Goal: Transaction & Acquisition: Book appointment/travel/reservation

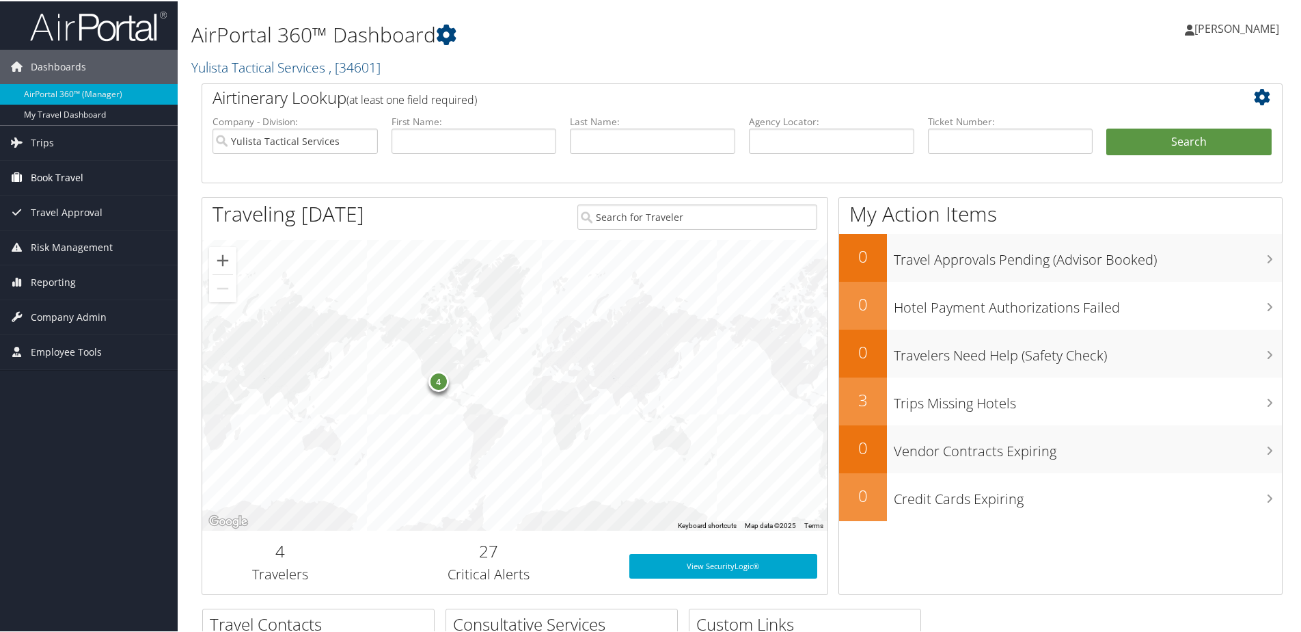
click at [44, 174] on span "Book Travel" at bounding box center [57, 176] width 53 height 34
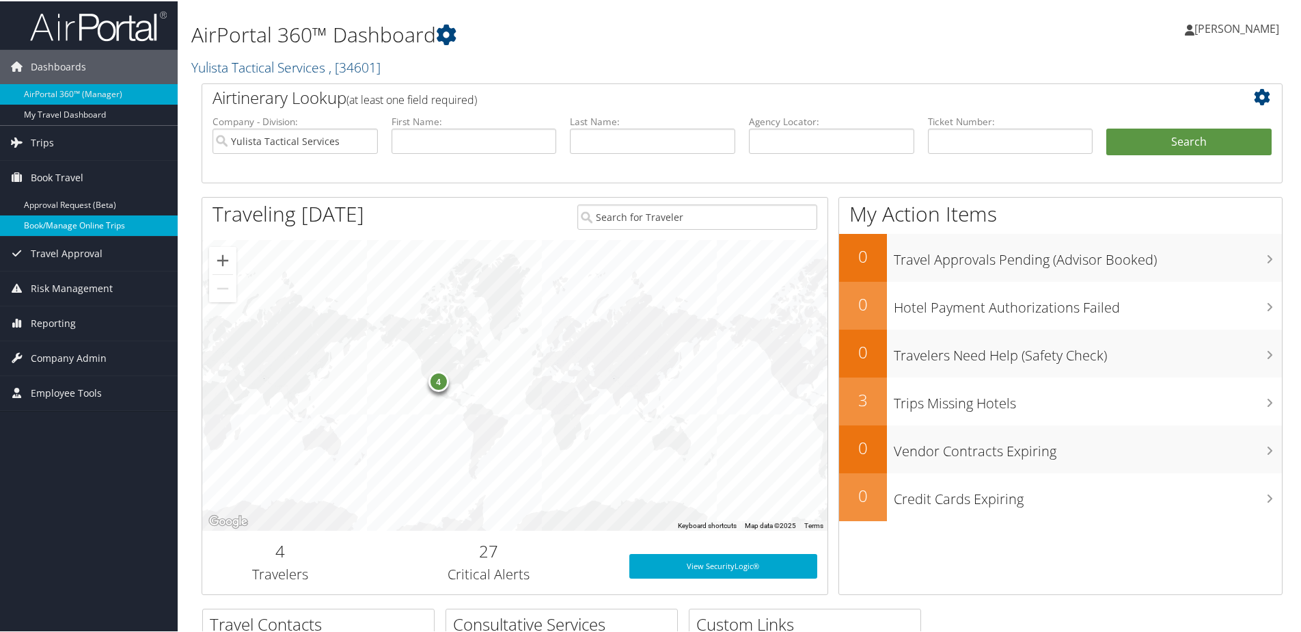
click at [81, 227] on link "Book/Manage Online Trips" at bounding box center [89, 224] width 178 height 21
